Goal: Task Accomplishment & Management: Manage account settings

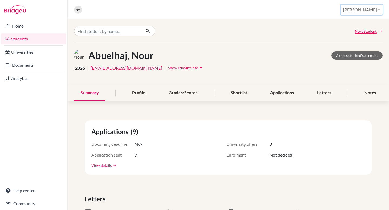
click at [376, 12] on button "[PERSON_NAME]" at bounding box center [361, 10] width 42 height 10
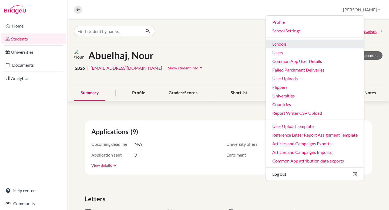
click at [320, 45] on link "Schools" at bounding box center [314, 44] width 98 height 9
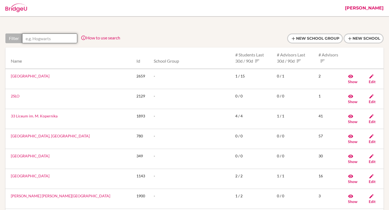
click at [39, 41] on input "text" at bounding box center [49, 38] width 55 height 10
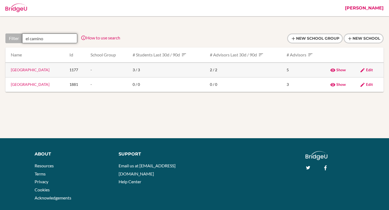
type input "el camino"
click at [33, 70] on link "Colegio El Camino" at bounding box center [30, 69] width 39 height 5
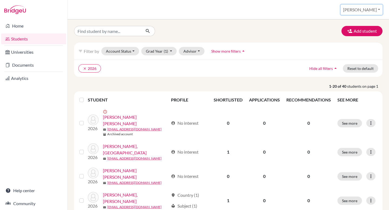
click at [362, 12] on button "[PERSON_NAME]" at bounding box center [361, 10] width 42 height 10
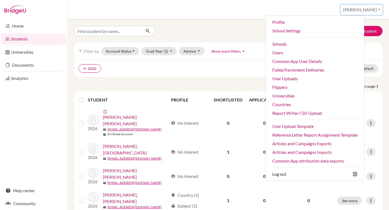
click at [362, 12] on button "[PERSON_NAME]" at bounding box center [361, 10] width 42 height 10
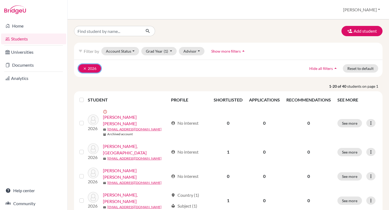
click at [85, 67] on icon "clear" at bounding box center [85, 69] width 4 height 4
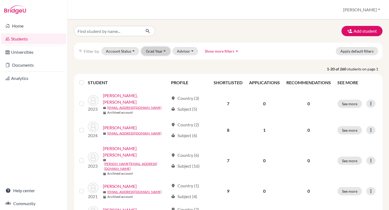
click at [161, 53] on button "Grad Year" at bounding box center [155, 51] width 29 height 8
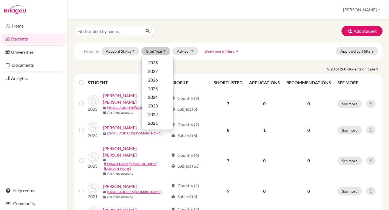
click at [119, 76] on th "STUDENT" at bounding box center [128, 82] width 80 height 13
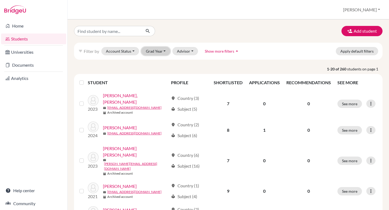
click at [155, 53] on button "Grad Year" at bounding box center [155, 51] width 29 height 8
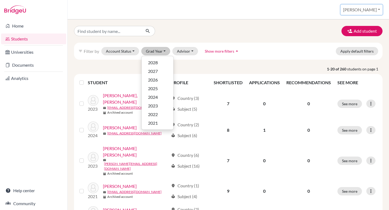
click at [369, 6] on button "Federico" at bounding box center [361, 10] width 42 height 10
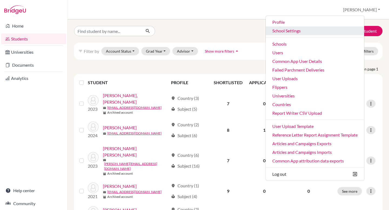
click at [330, 32] on link "School Settings" at bounding box center [314, 30] width 98 height 9
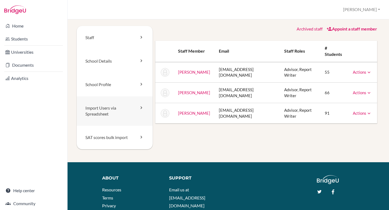
click at [134, 105] on link "Import Users via Spreadsheet" at bounding box center [115, 111] width 76 height 30
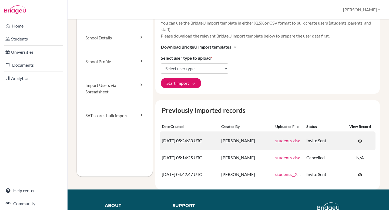
scroll to position [24, 0]
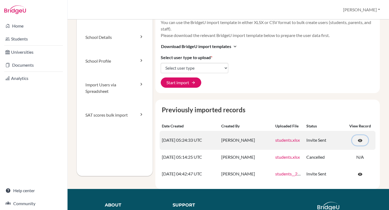
click at [359, 140] on span "visibility" at bounding box center [359, 140] width 5 height 5
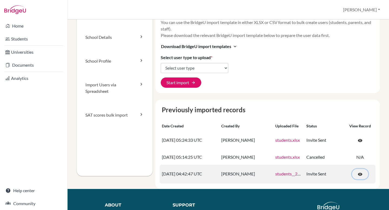
click at [362, 174] on span "visibility" at bounding box center [359, 174] width 5 height 5
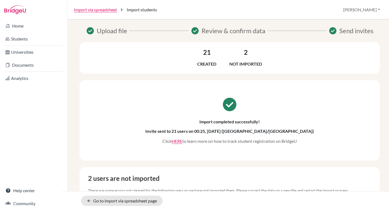
scroll to position [84, 0]
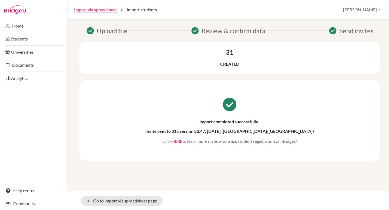
click at [176, 141] on link "HERE" at bounding box center [176, 140] width 11 height 5
click at [49, 40] on link "Students" at bounding box center [33, 38] width 65 height 11
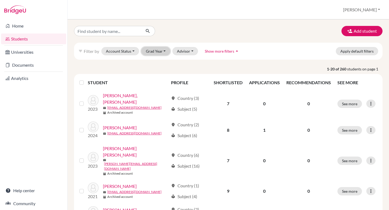
click at [155, 52] on button "Grad Year" at bounding box center [155, 51] width 29 height 8
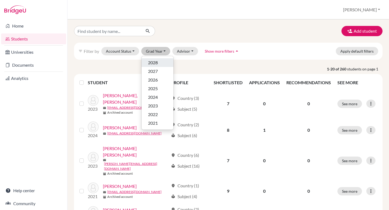
click at [161, 62] on div "2028" at bounding box center [157, 62] width 19 height 6
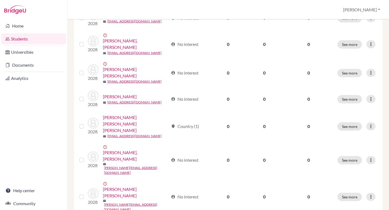
scroll to position [412, 0]
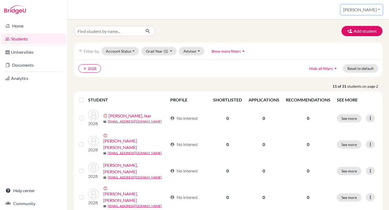
click at [371, 11] on button "Federico" at bounding box center [361, 10] width 42 height 10
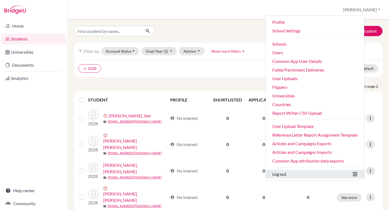
click at [307, 173] on button "Log out" at bounding box center [314, 174] width 98 height 9
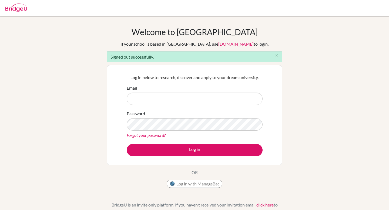
click at [333, 121] on div "Welcome to [GEOGRAPHIC_DATA] If your school is based in [GEOGRAPHIC_DATA], use …" at bounding box center [194, 122] width 389 height 190
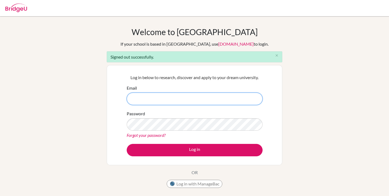
click at [136, 98] on input "Email" at bounding box center [195, 99] width 136 height 12
type input "[PERSON_NAME][EMAIL_ADDRESS][DOMAIN_NAME]"
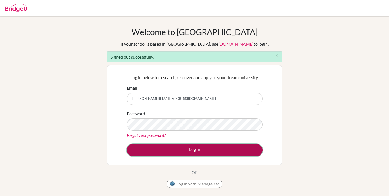
click at [201, 152] on button "Log in" at bounding box center [195, 150] width 136 height 12
